Goal: Transaction & Acquisition: Purchase product/service

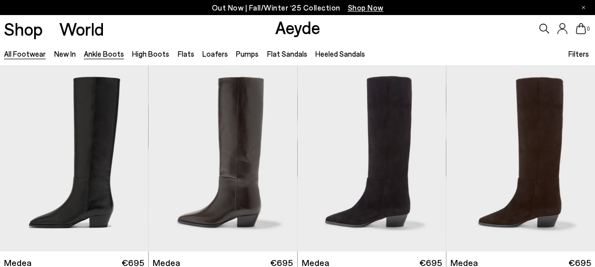
click at [101, 54] on link "Ankle Boots" at bounding box center [104, 53] width 40 height 9
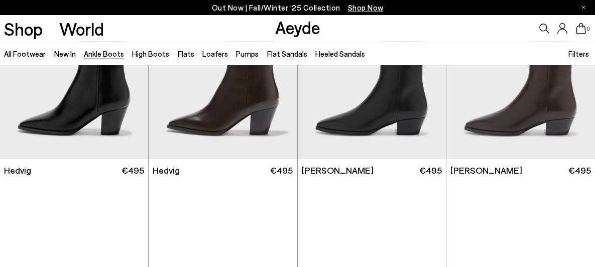
scroll to position [320, 0]
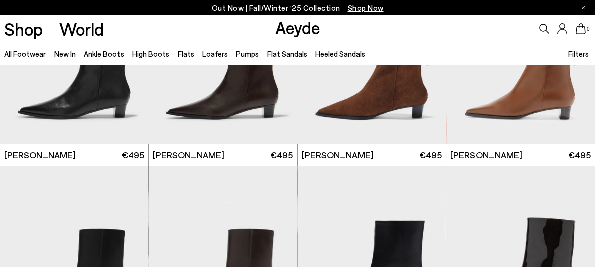
scroll to position [1443, 0]
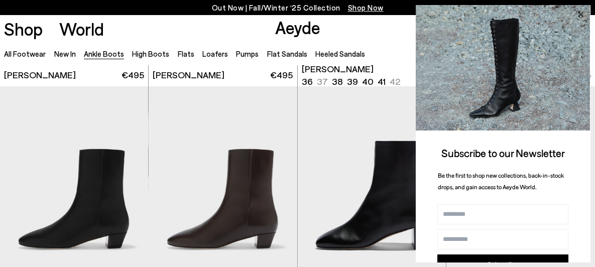
click at [579, 19] on icon at bounding box center [580, 14] width 13 height 13
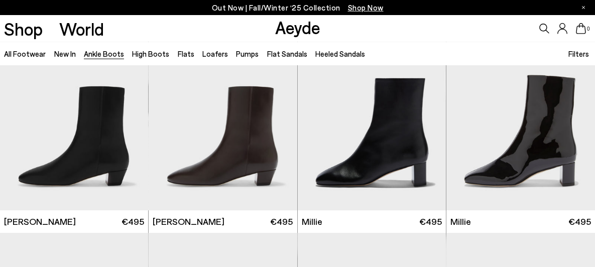
scroll to position [1523, 0]
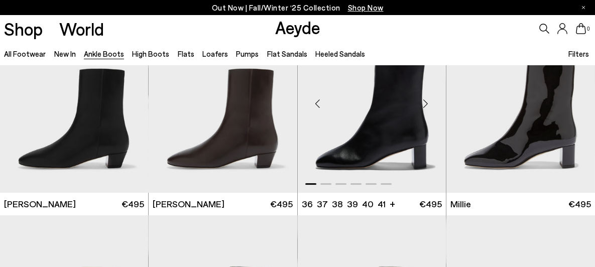
click at [424, 106] on div "Next slide" at bounding box center [426, 103] width 30 height 30
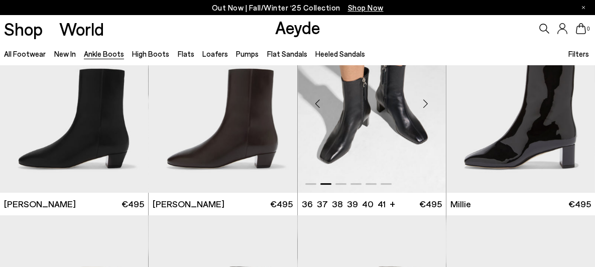
click at [424, 107] on div "Next slide" at bounding box center [426, 103] width 30 height 30
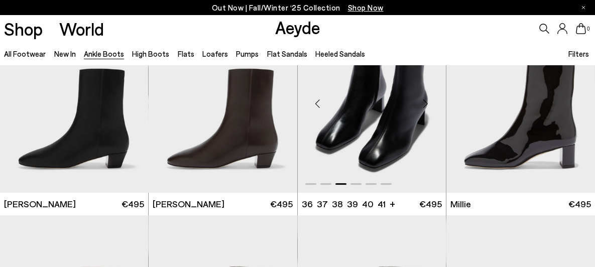
click at [424, 107] on div "Next slide" at bounding box center [426, 103] width 30 height 30
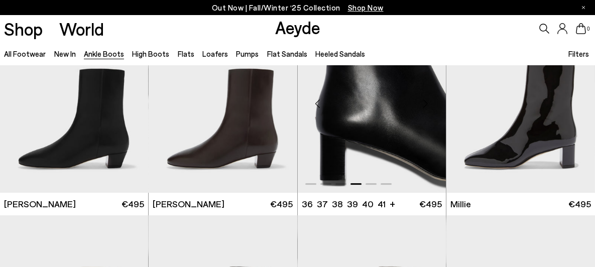
click at [424, 107] on div "Next slide" at bounding box center [426, 103] width 30 height 30
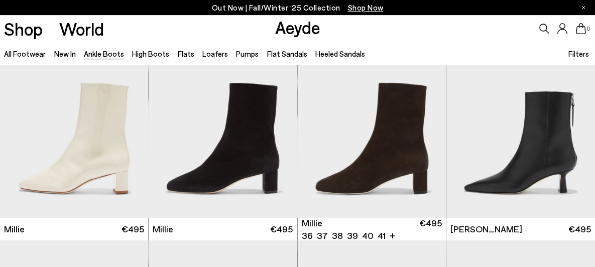
scroll to position [1710, 0]
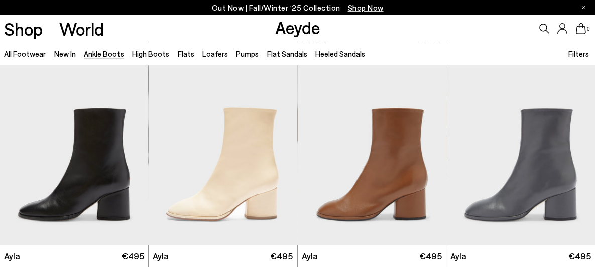
scroll to position [2324, 0]
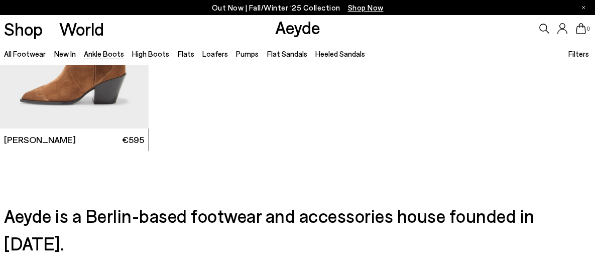
scroll to position [4542, 0]
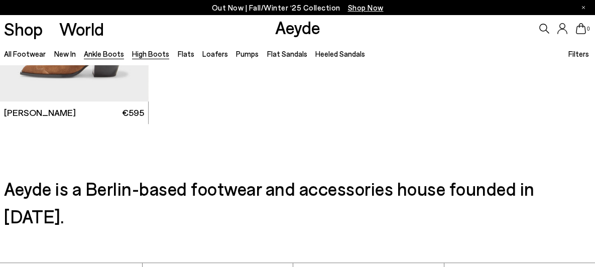
click at [150, 56] on link "High Boots" at bounding box center [150, 53] width 37 height 9
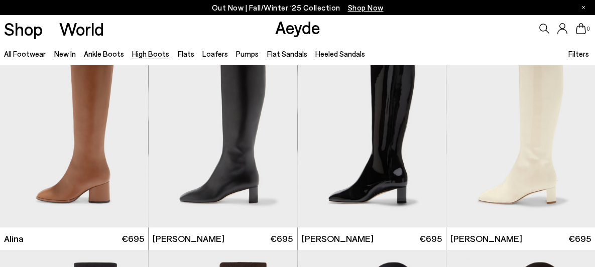
scroll to position [1282, 0]
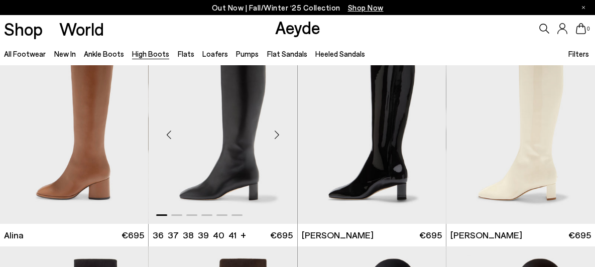
click at [236, 161] on img "1 / 6" at bounding box center [223, 131] width 149 height 186
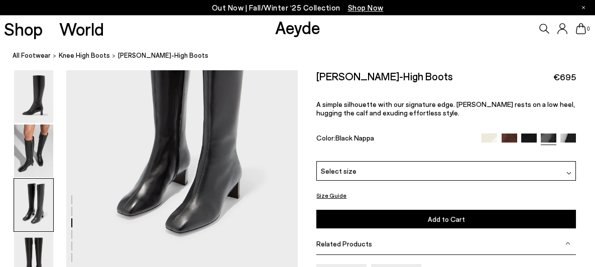
scroll to position [721, 0]
